Goal: Navigation & Orientation: Find specific page/section

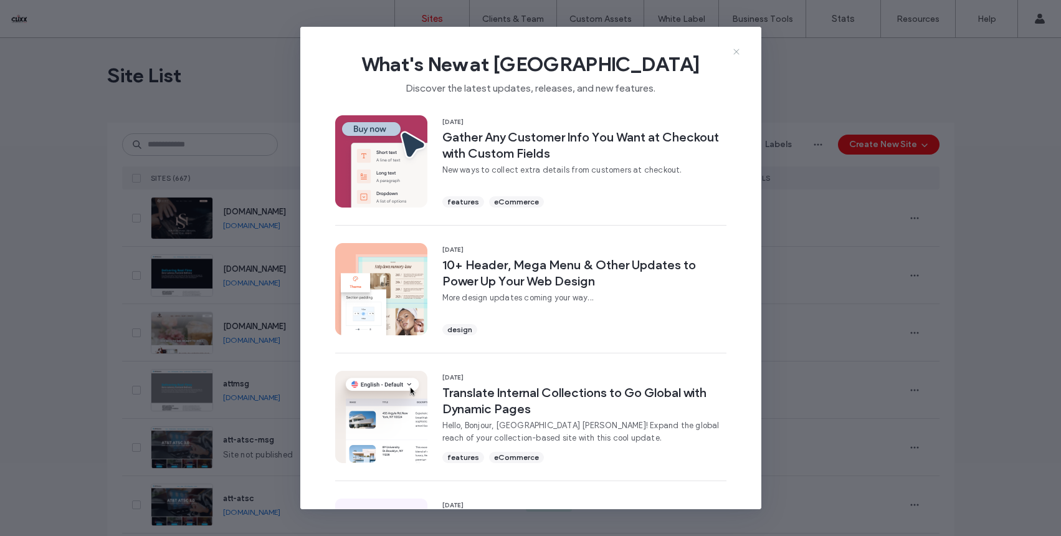
click at [735, 51] on icon at bounding box center [737, 52] width 10 height 10
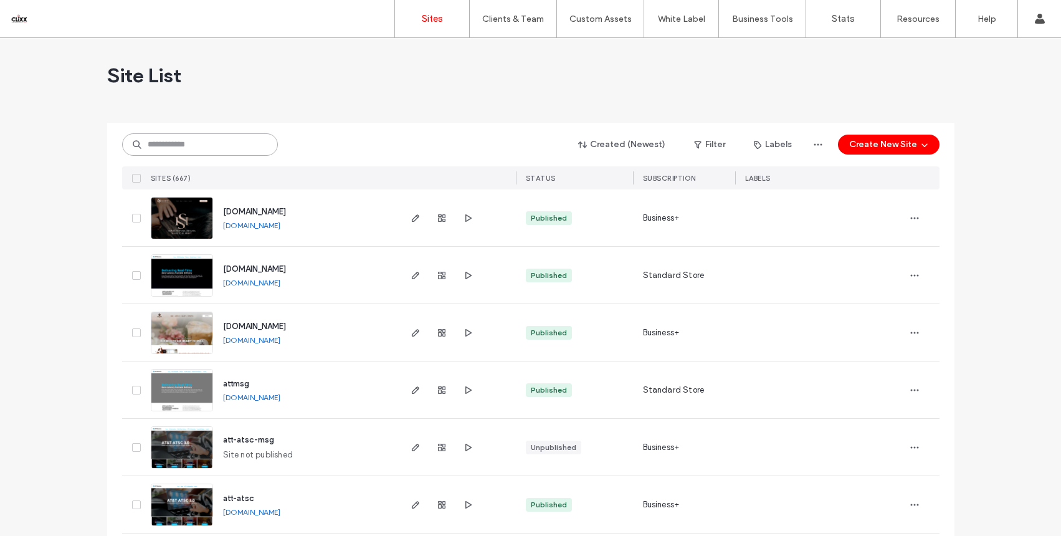
click at [188, 151] on input at bounding box center [200, 144] width 156 height 22
type input "****"
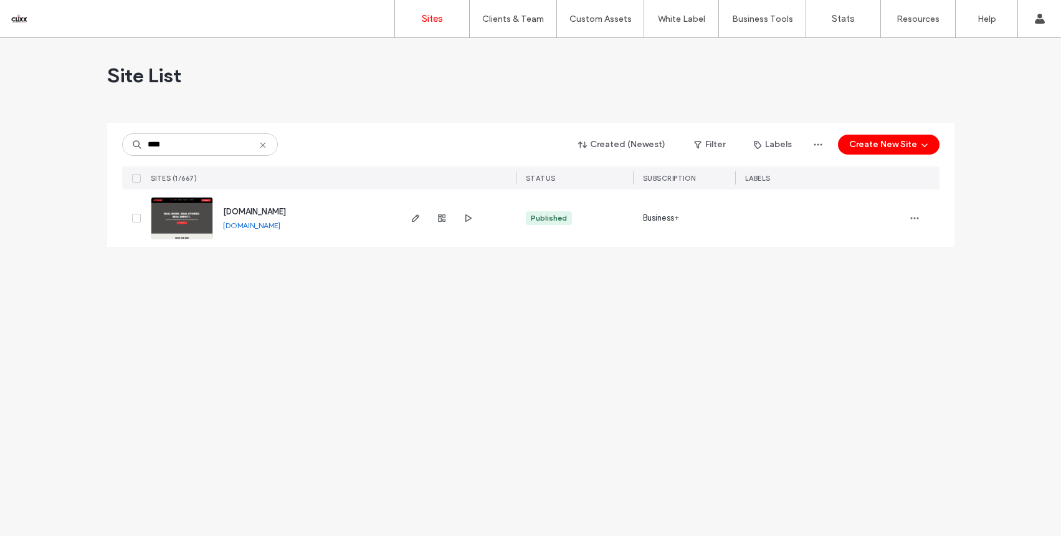
click at [239, 209] on span "www.dgalmedia.com" at bounding box center [254, 211] width 63 height 9
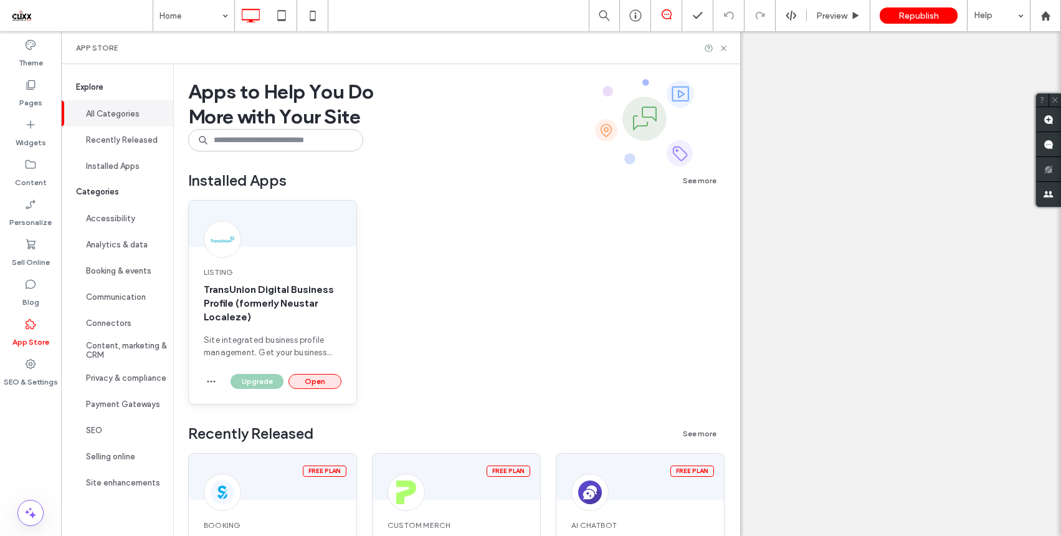
drag, startPoint x: 0, startPoint y: 0, endPoint x: 312, endPoint y: 375, distance: 487.6
click at [312, 375] on button "Open" at bounding box center [315, 381] width 53 height 15
